Goal: Obtain resource: Obtain resource

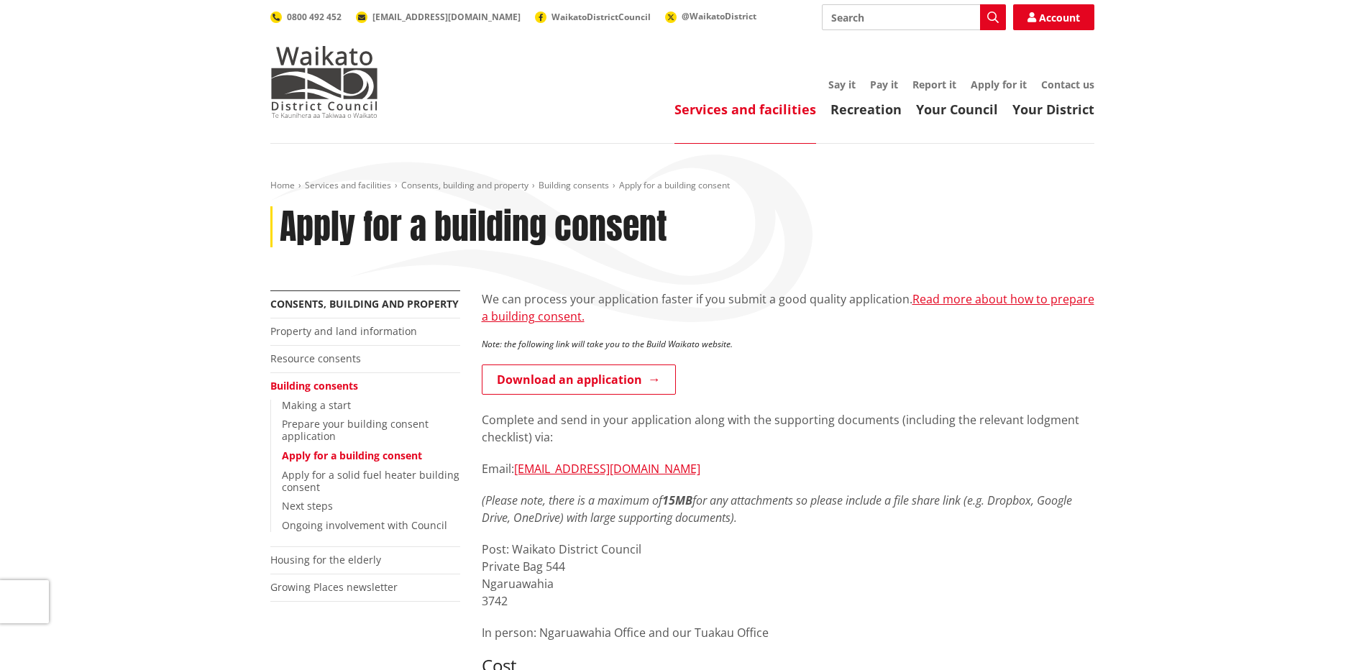
scroll to position [120, 0]
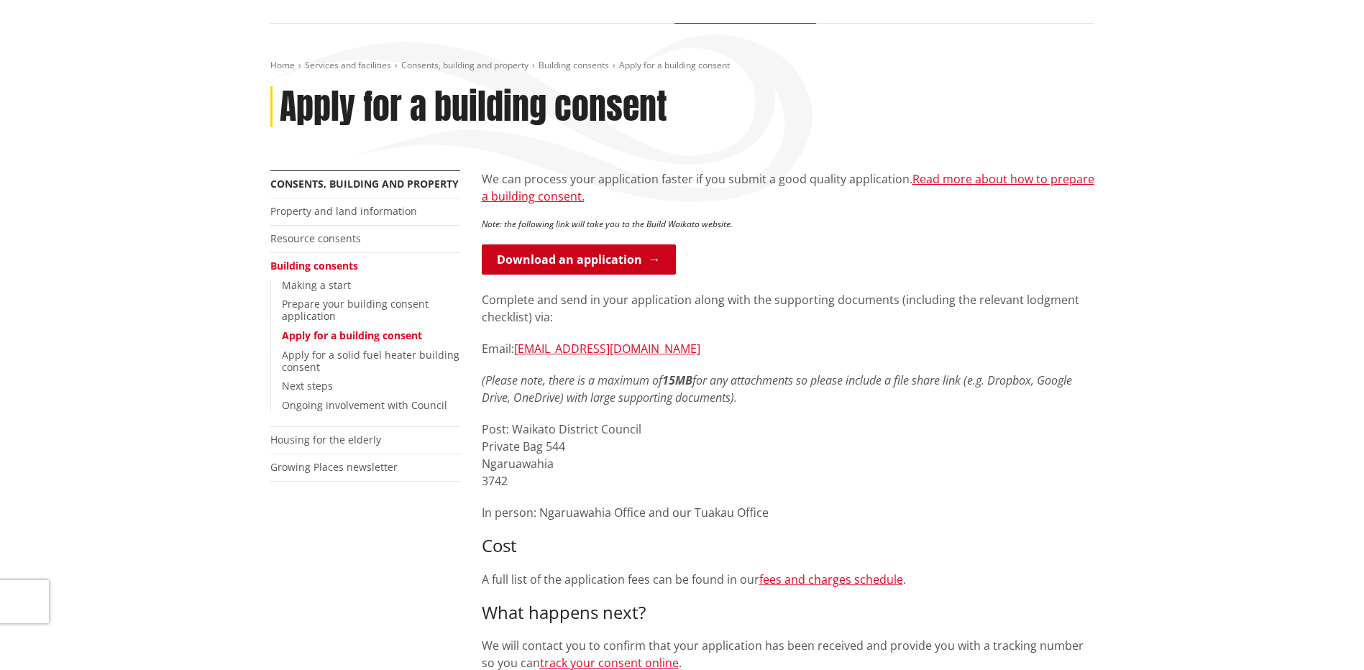
click at [590, 250] on link "Download an application" at bounding box center [579, 259] width 194 height 30
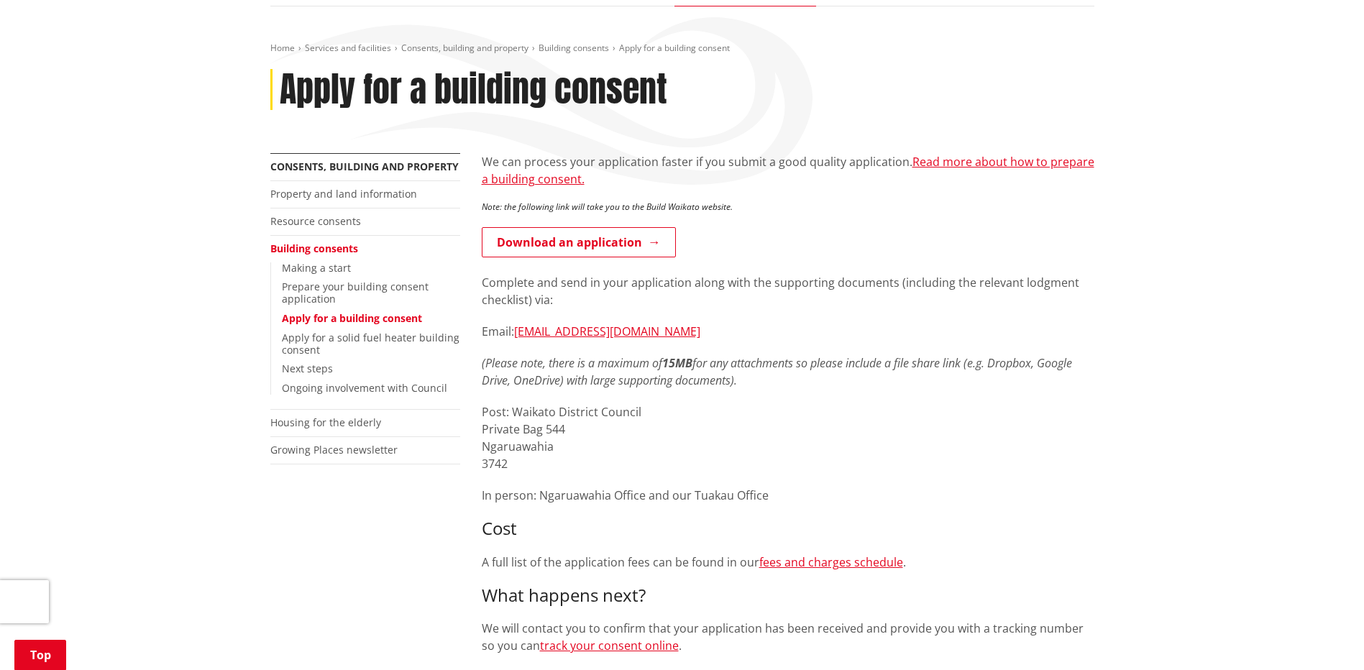
scroll to position [120, 0]
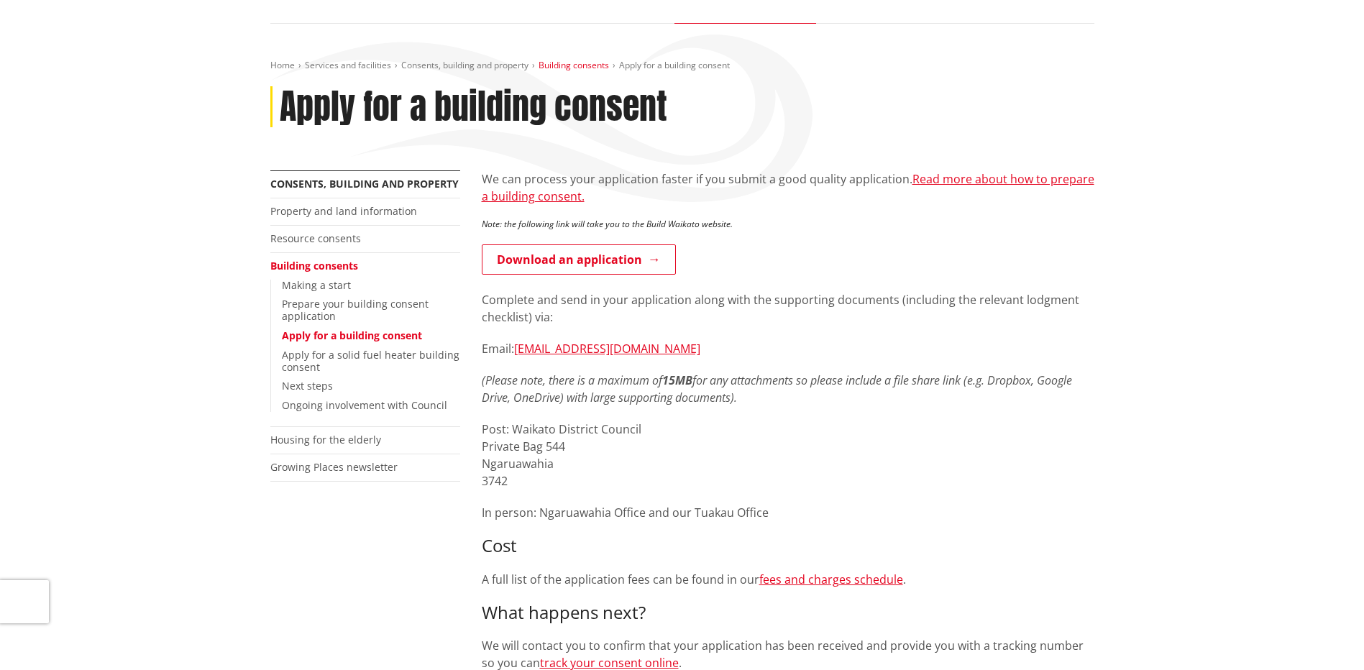
click at [578, 64] on link "Building consents" at bounding box center [573, 65] width 70 height 12
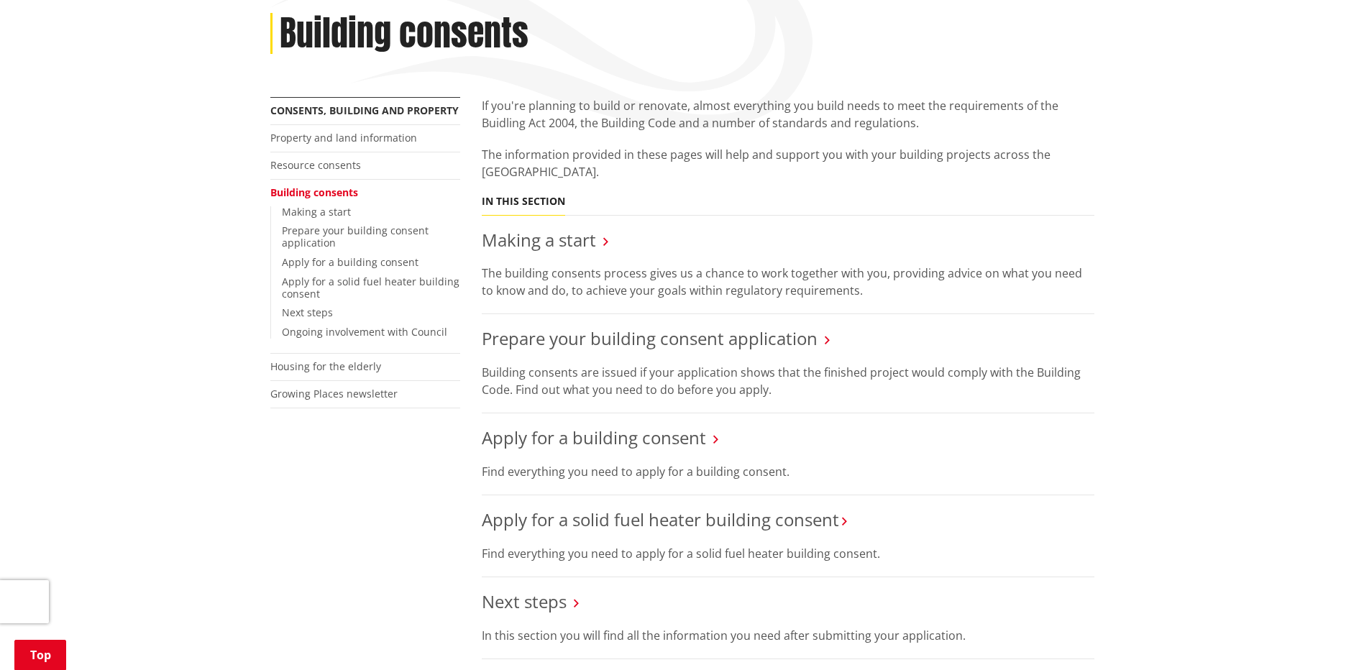
scroll to position [239, 0]
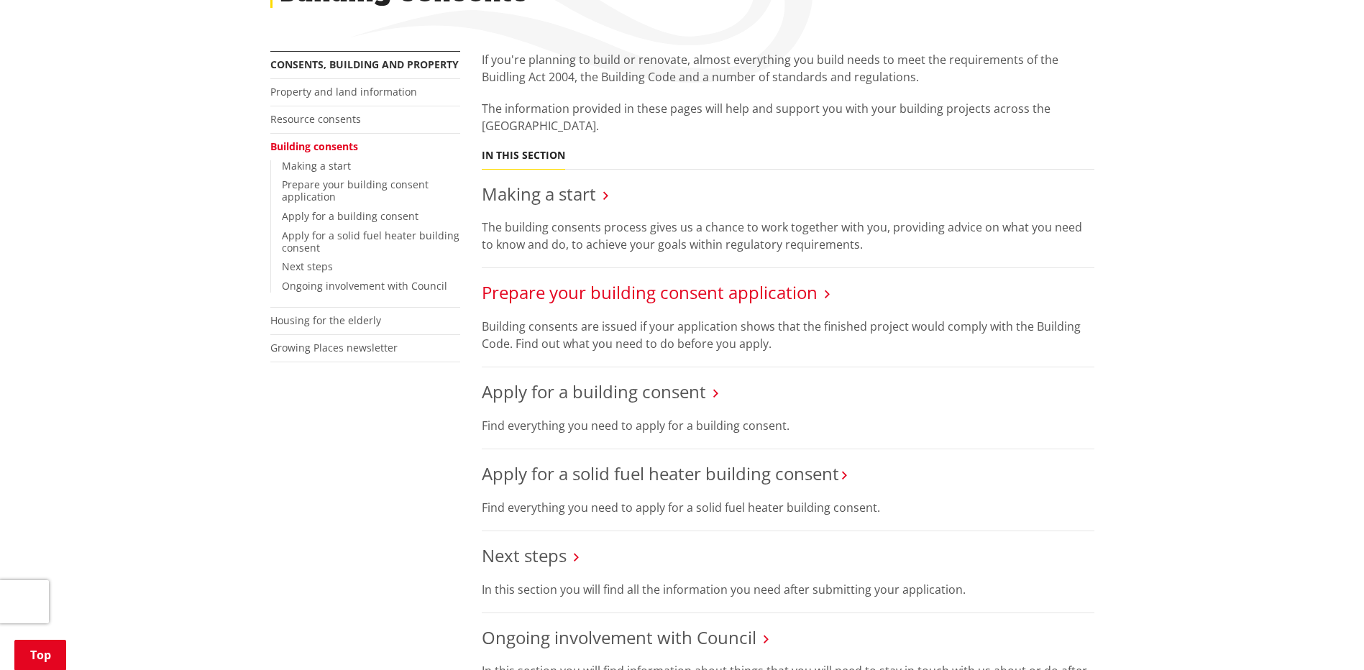
click at [729, 298] on link "Prepare your building consent application" at bounding box center [650, 292] width 336 height 24
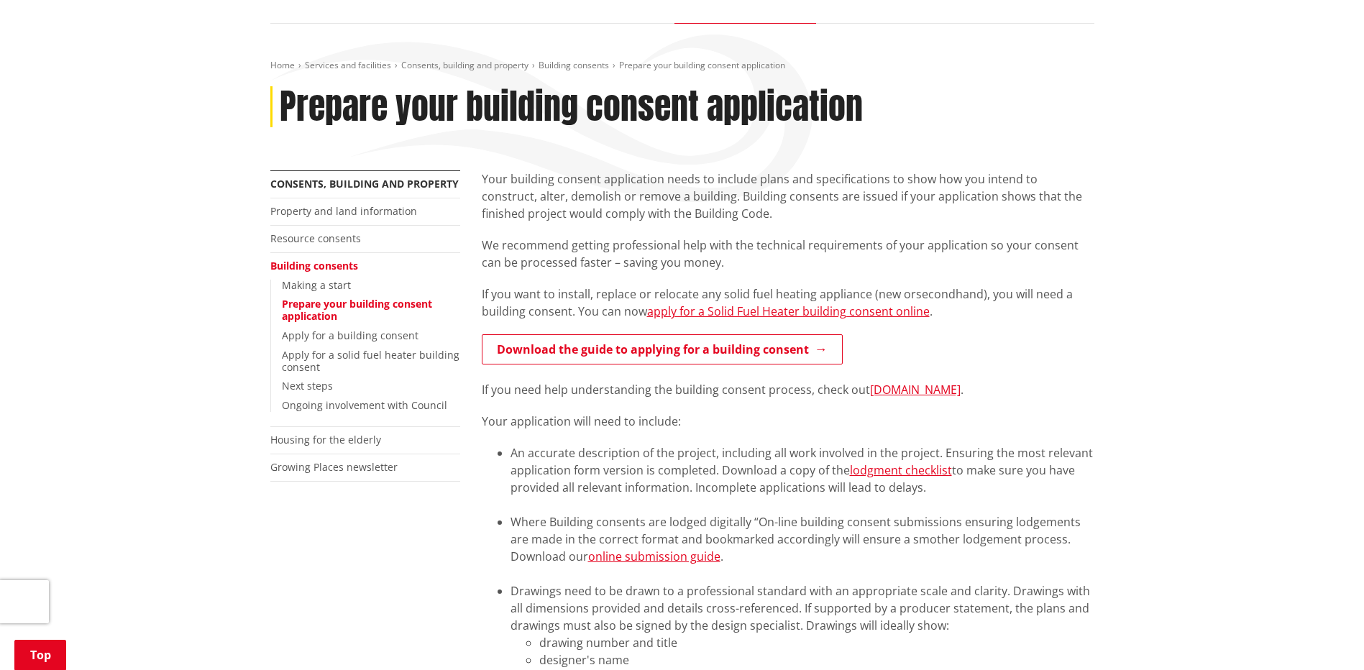
scroll to position [239, 0]
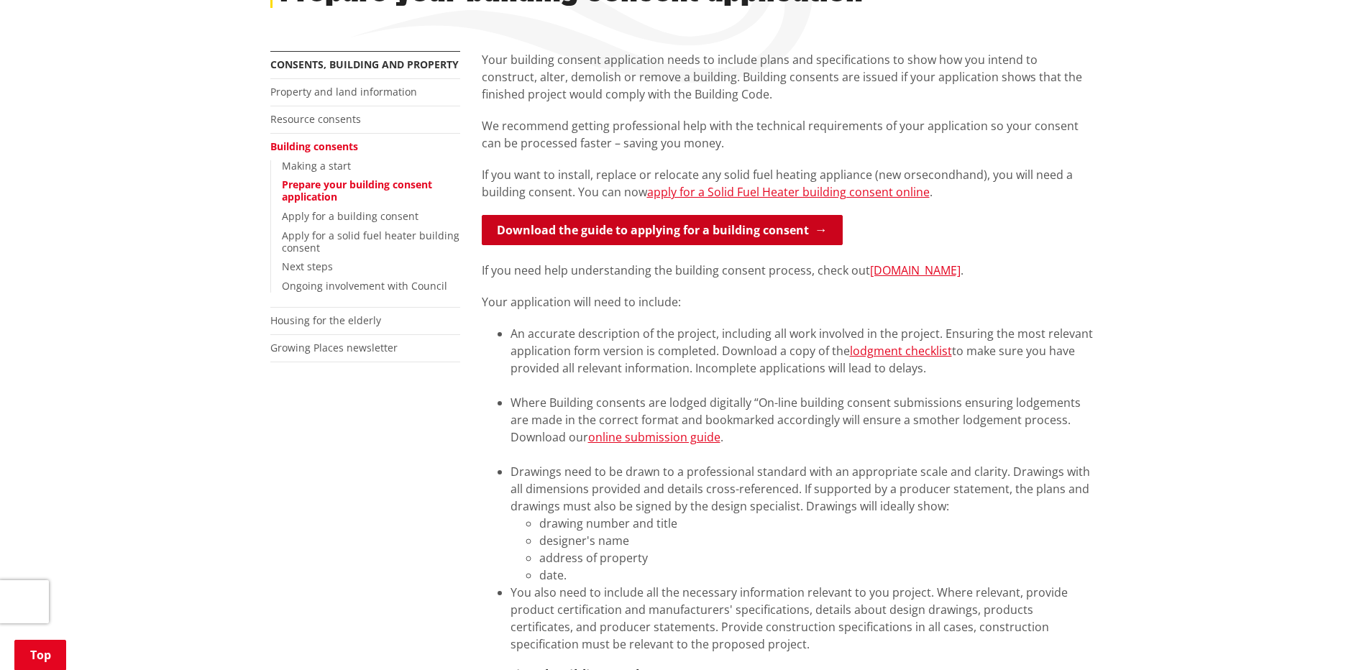
click at [594, 234] on link "Download the guide to applying for a building consent" at bounding box center [662, 230] width 361 height 30
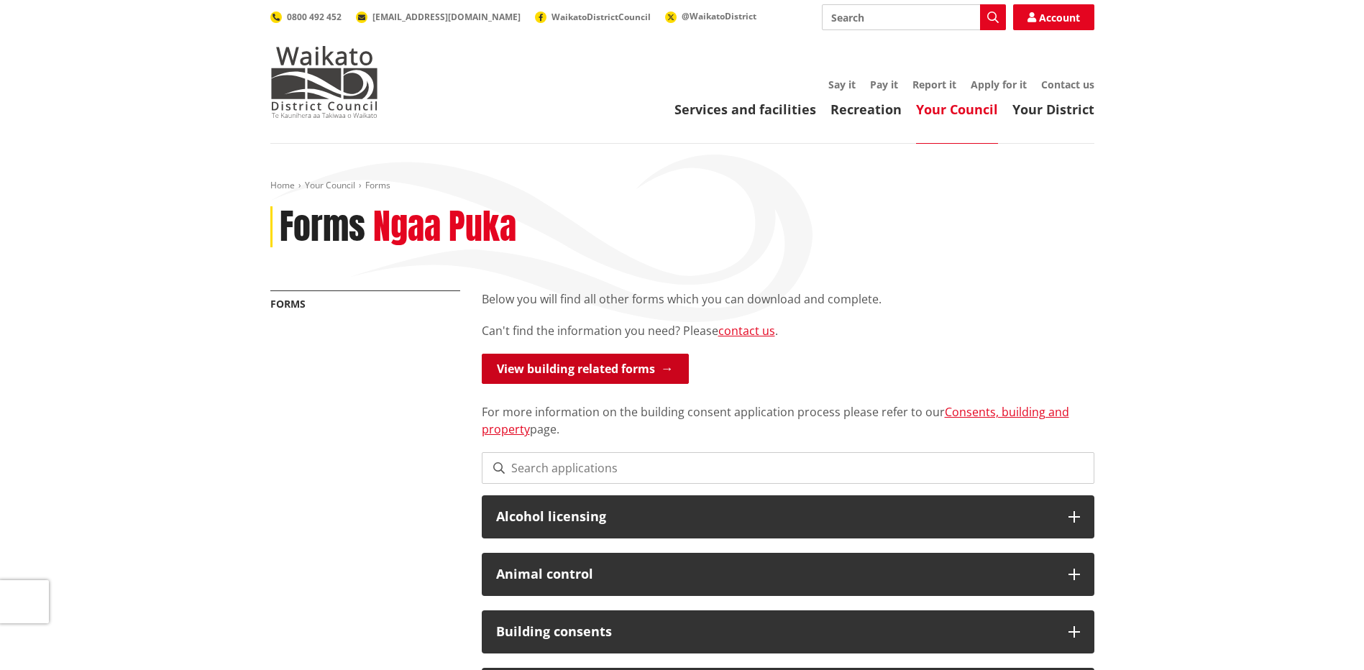
click at [587, 365] on link "View building related forms" at bounding box center [585, 369] width 207 height 30
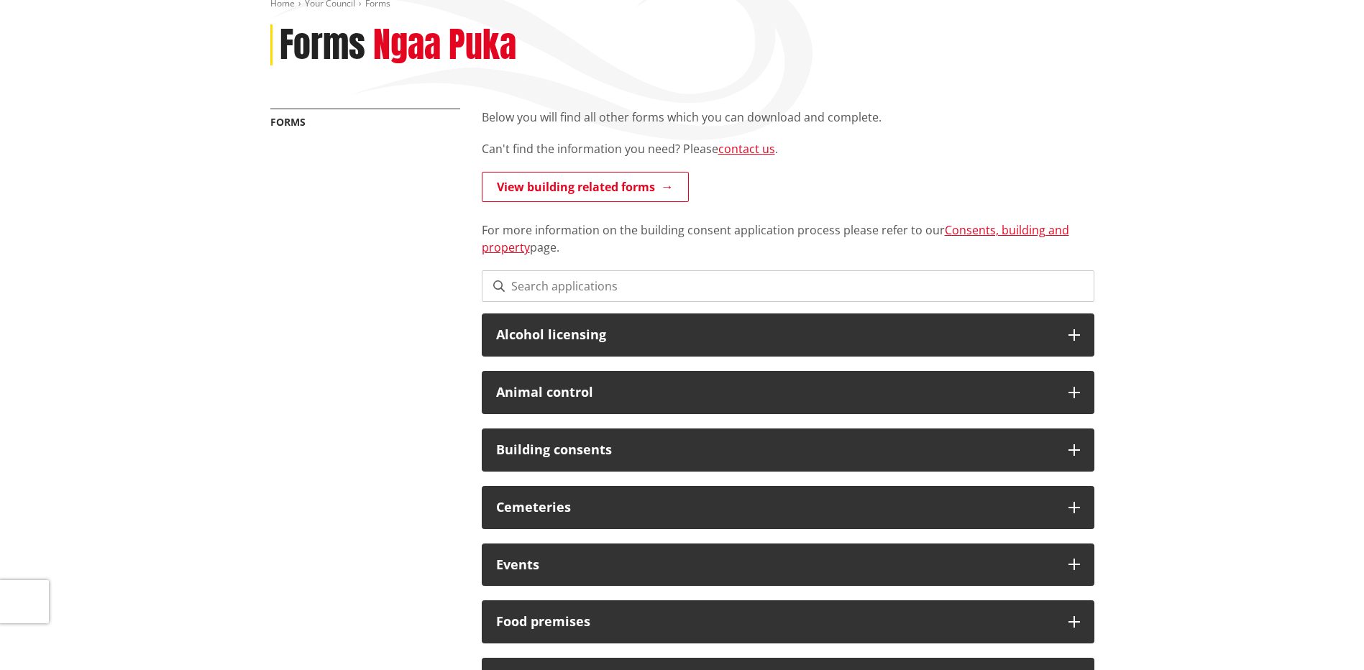
scroll to position [239, 0]
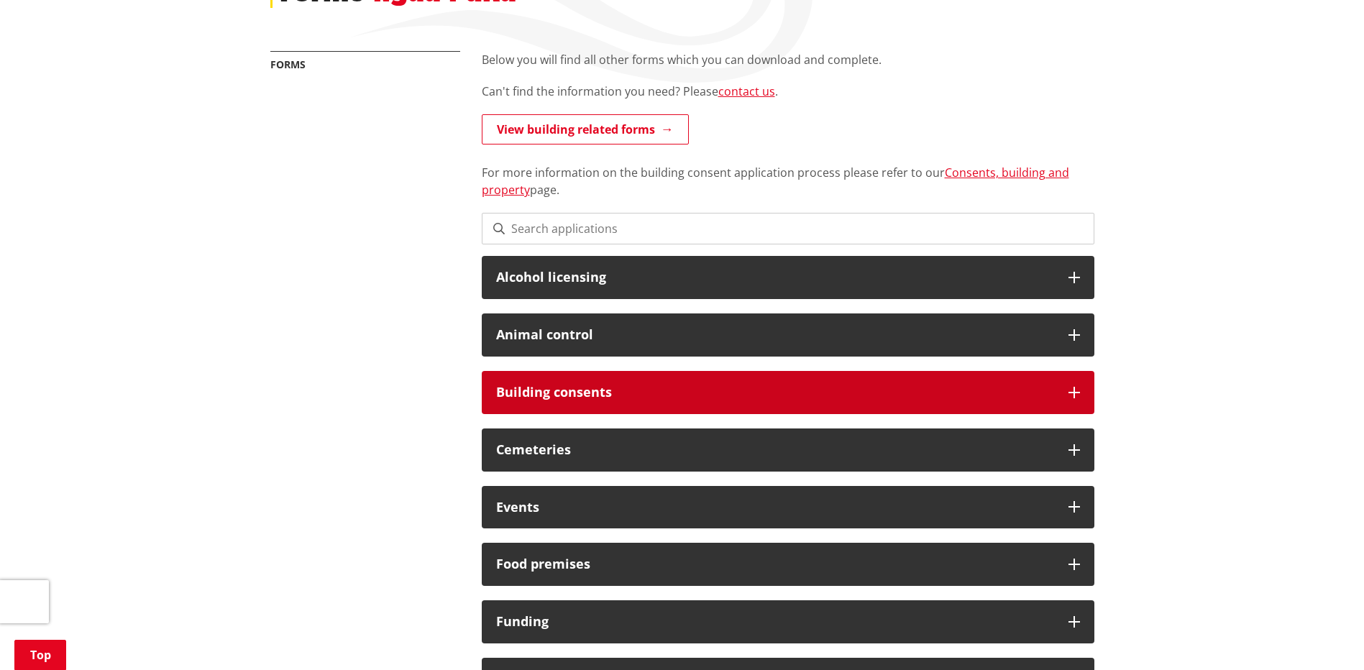
click at [1077, 400] on div "Building consents" at bounding box center [788, 392] width 613 height 43
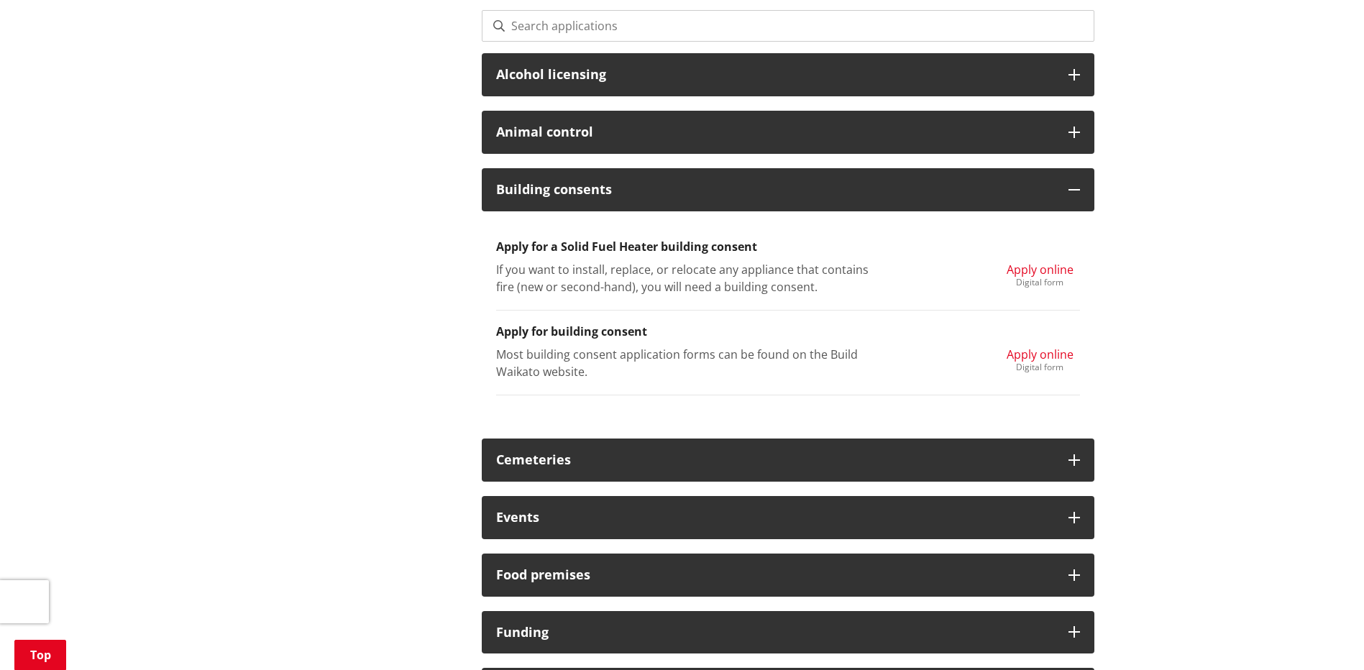
scroll to position [480, 0]
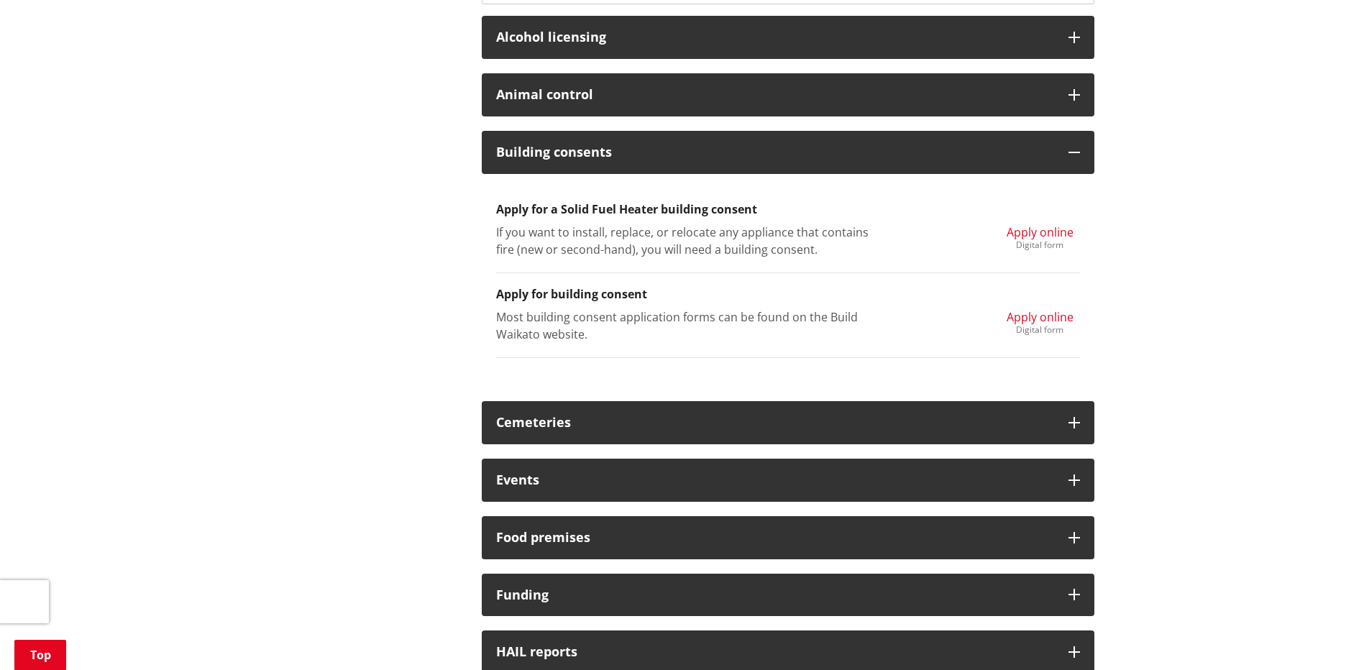
click at [1033, 321] on span "Apply online" at bounding box center [1039, 317] width 67 height 16
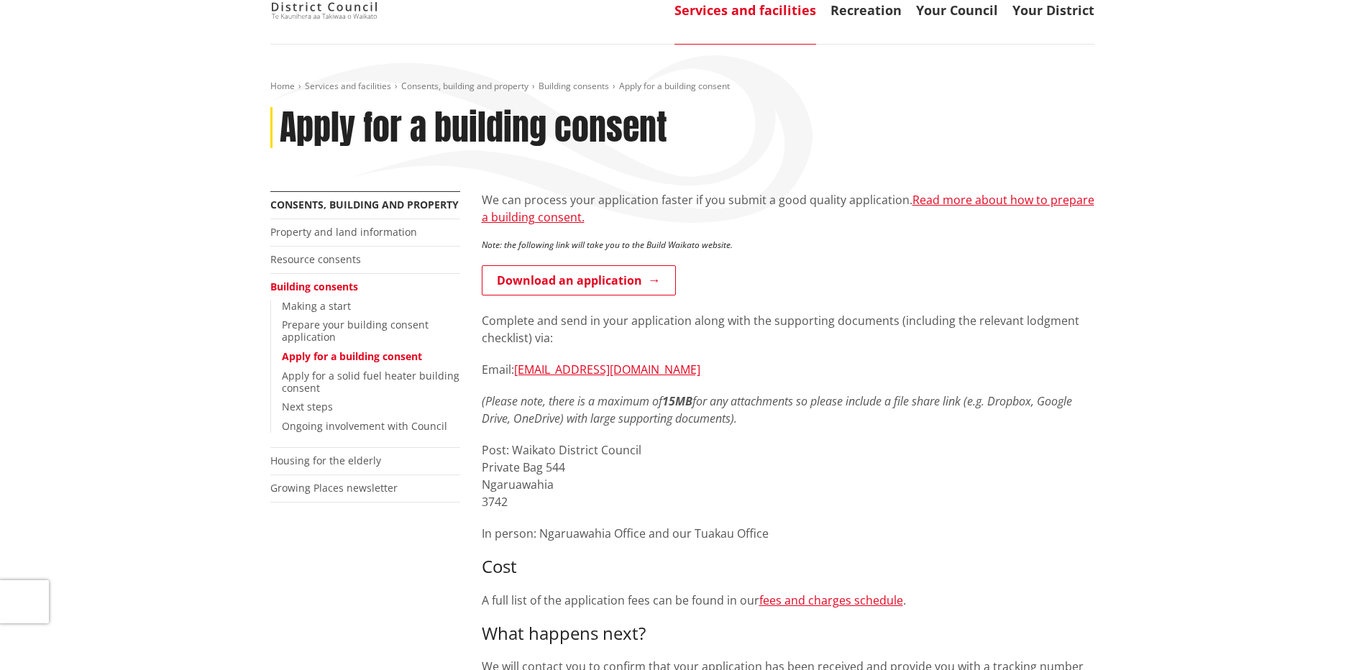
scroll to position [120, 0]
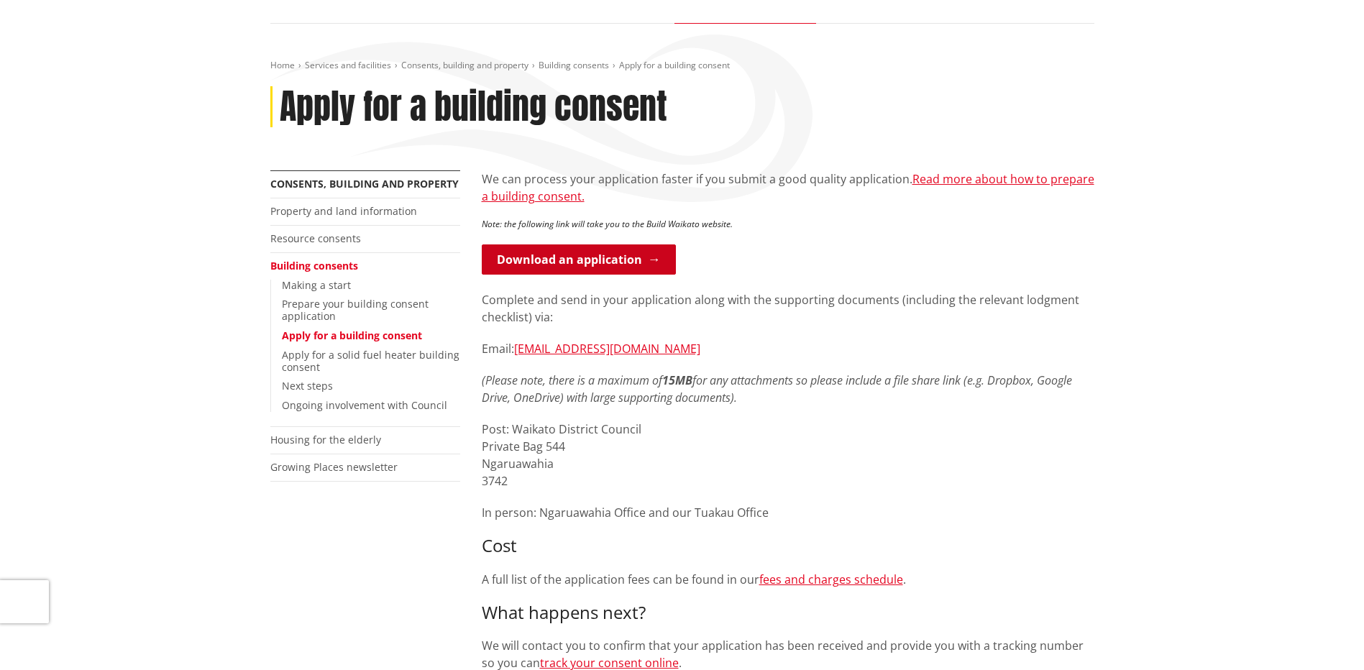
click at [620, 253] on link "Download an application" at bounding box center [579, 259] width 194 height 30
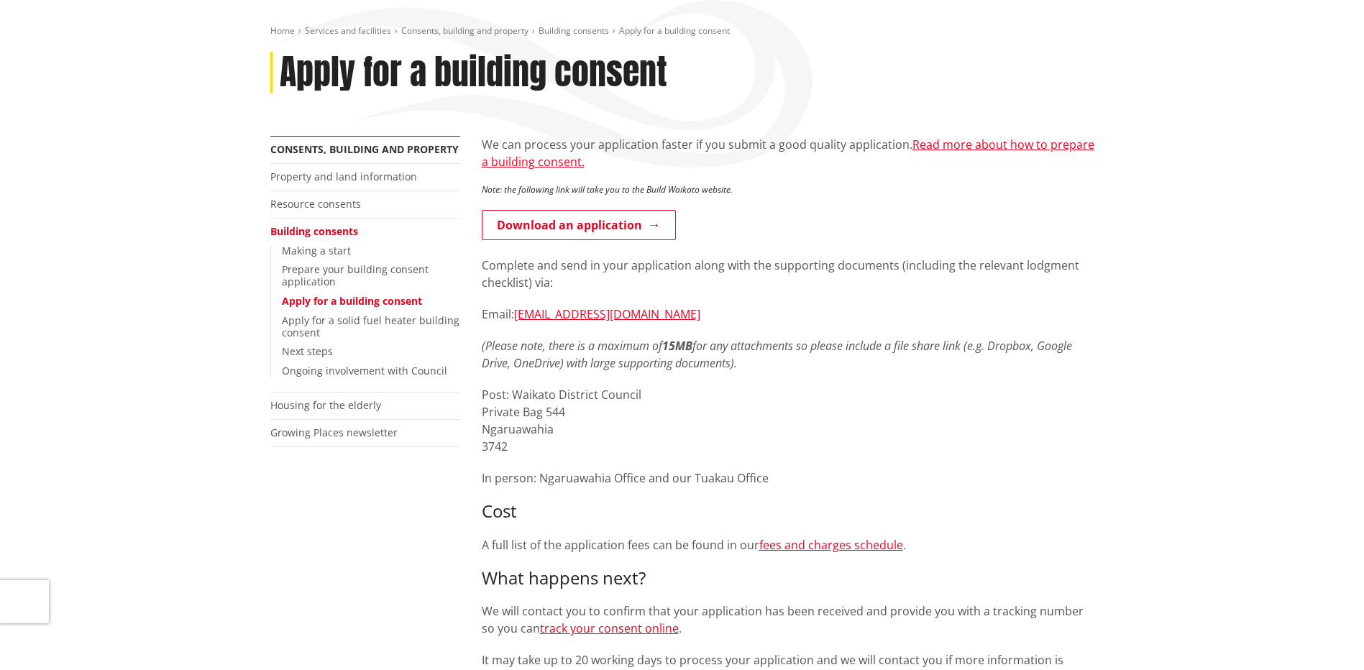
scroll to position [120, 0]
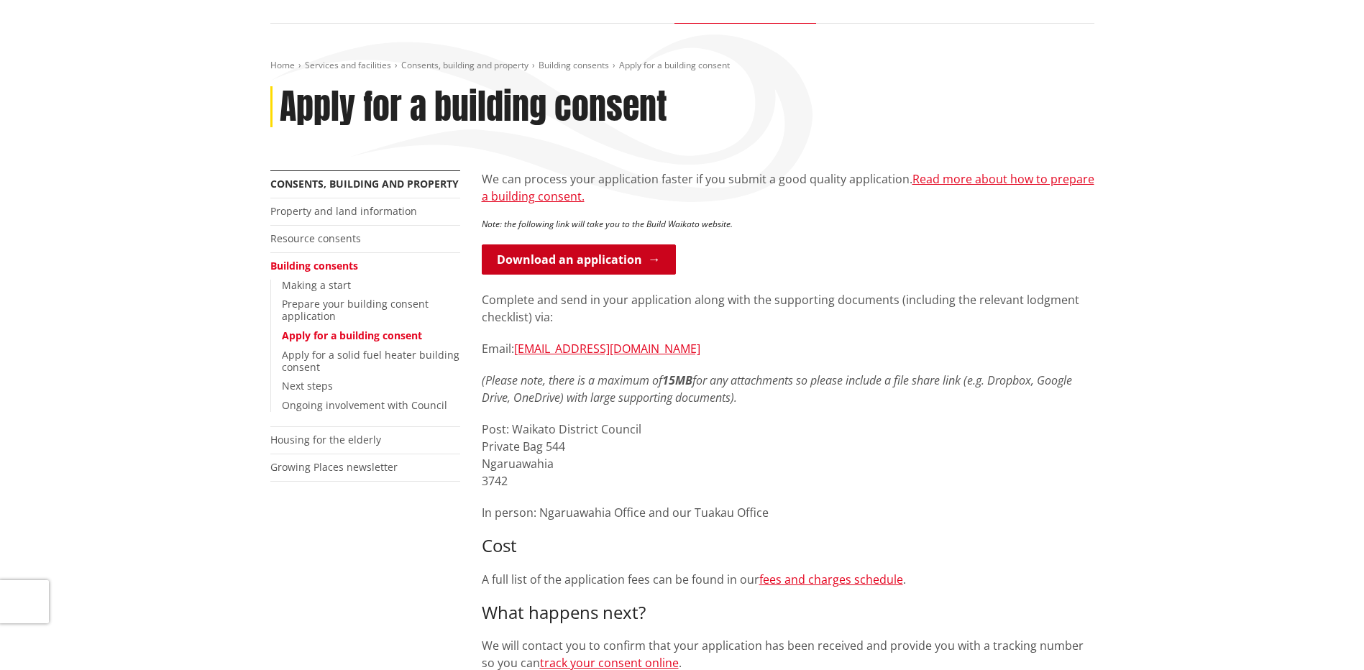
click at [580, 253] on link "Download an application" at bounding box center [579, 259] width 194 height 30
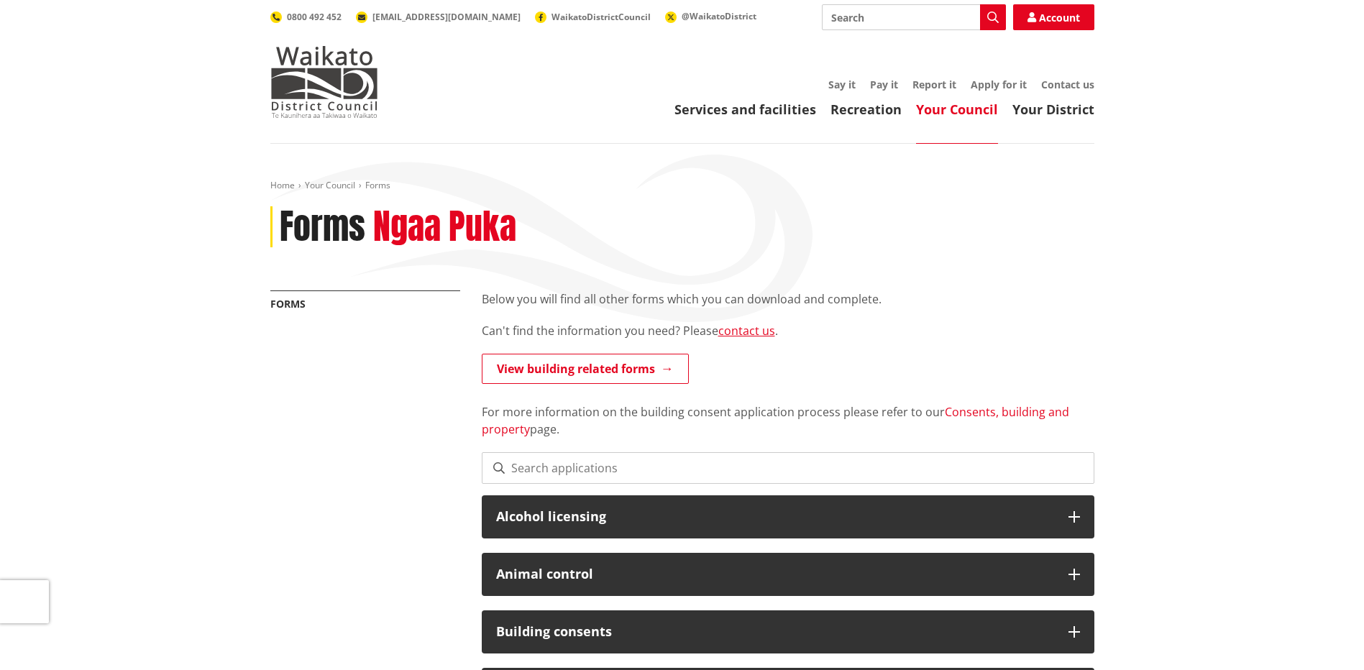
click at [998, 411] on link "Consents, building and property" at bounding box center [775, 420] width 587 height 33
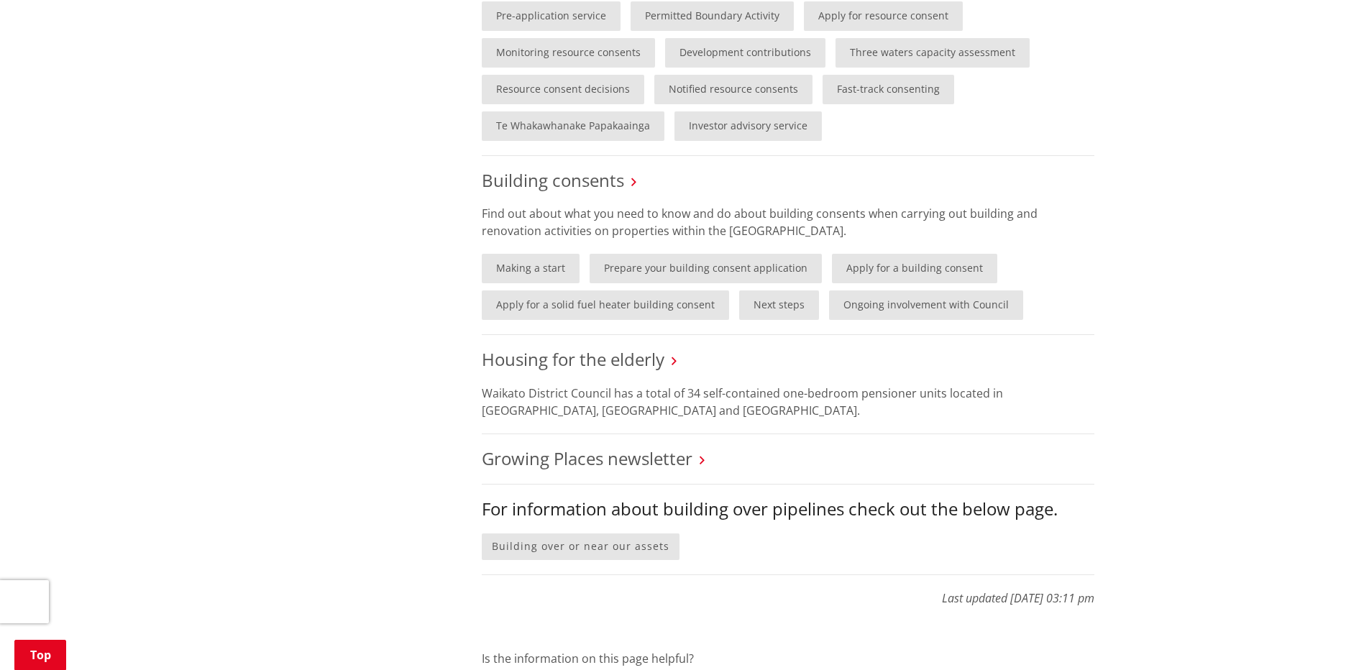
scroll to position [1078, 0]
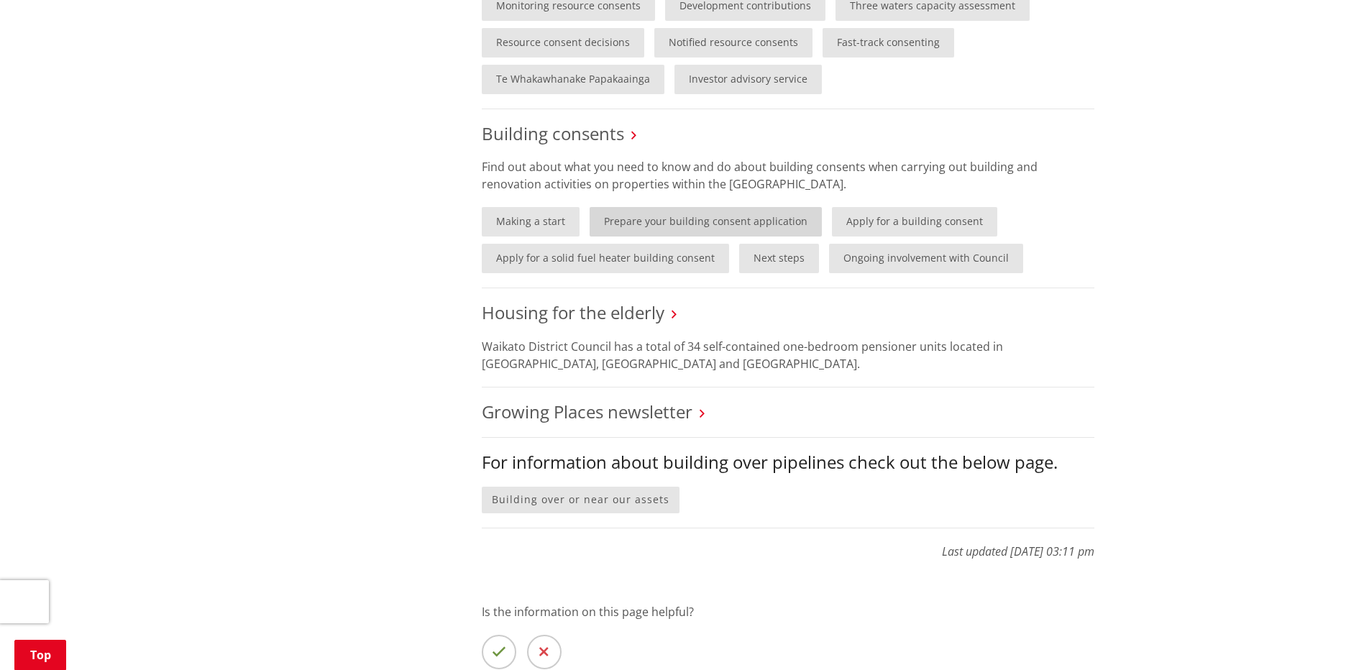
drag, startPoint x: 659, startPoint y: 221, endPoint x: 689, endPoint y: 229, distance: 31.9
click at [659, 221] on link "Prepare your building consent application" at bounding box center [706, 221] width 232 height 29
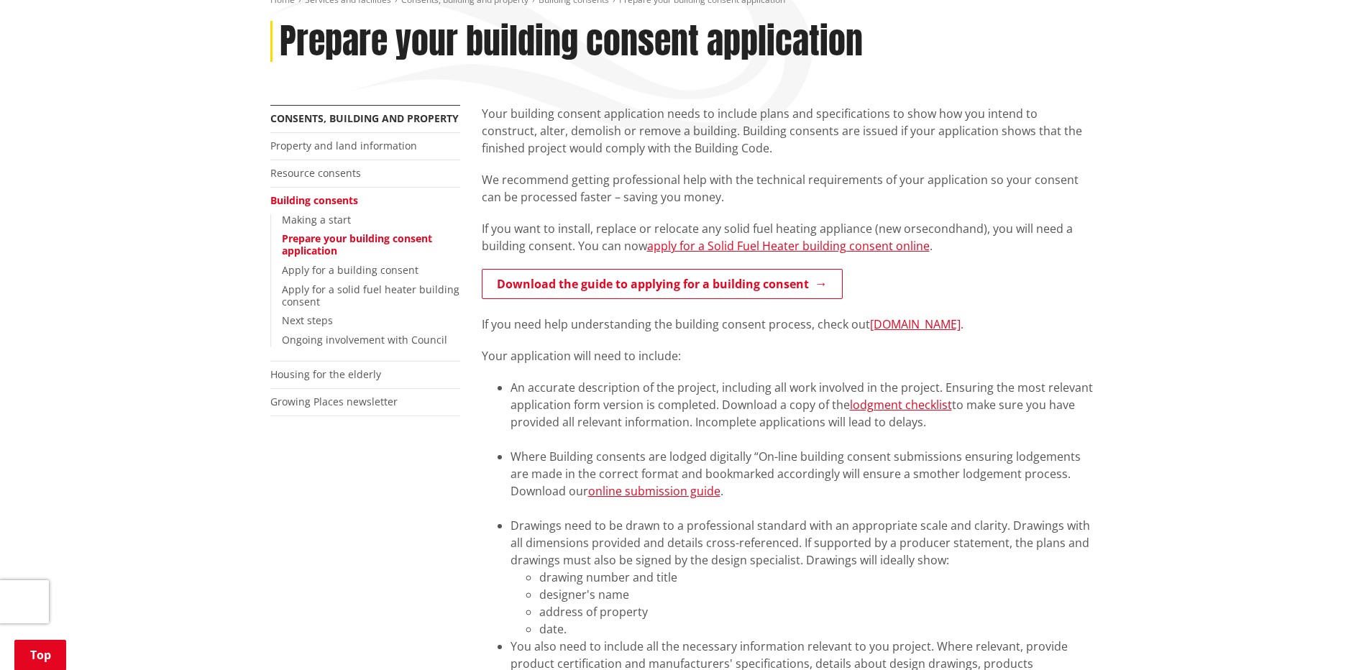
scroll to position [239, 0]
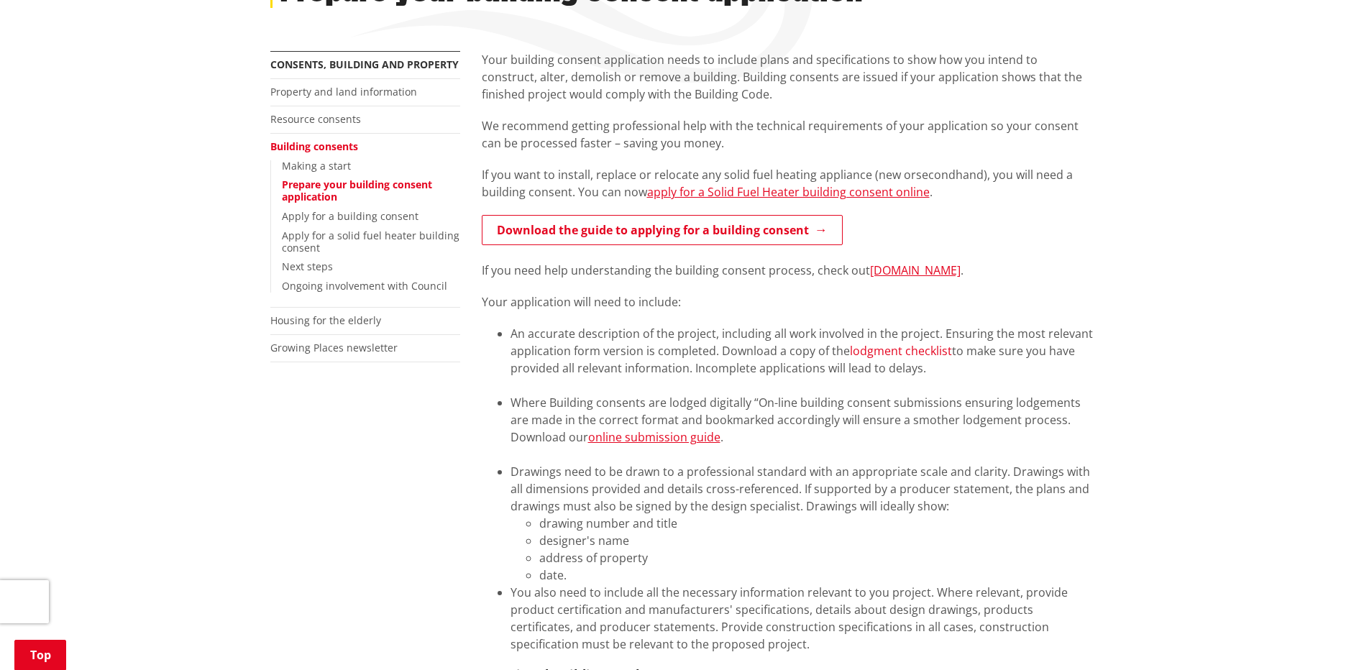
click at [877, 353] on link "lodgment checklist" at bounding box center [901, 351] width 102 height 16
